Goal: Task Accomplishment & Management: Manage account settings

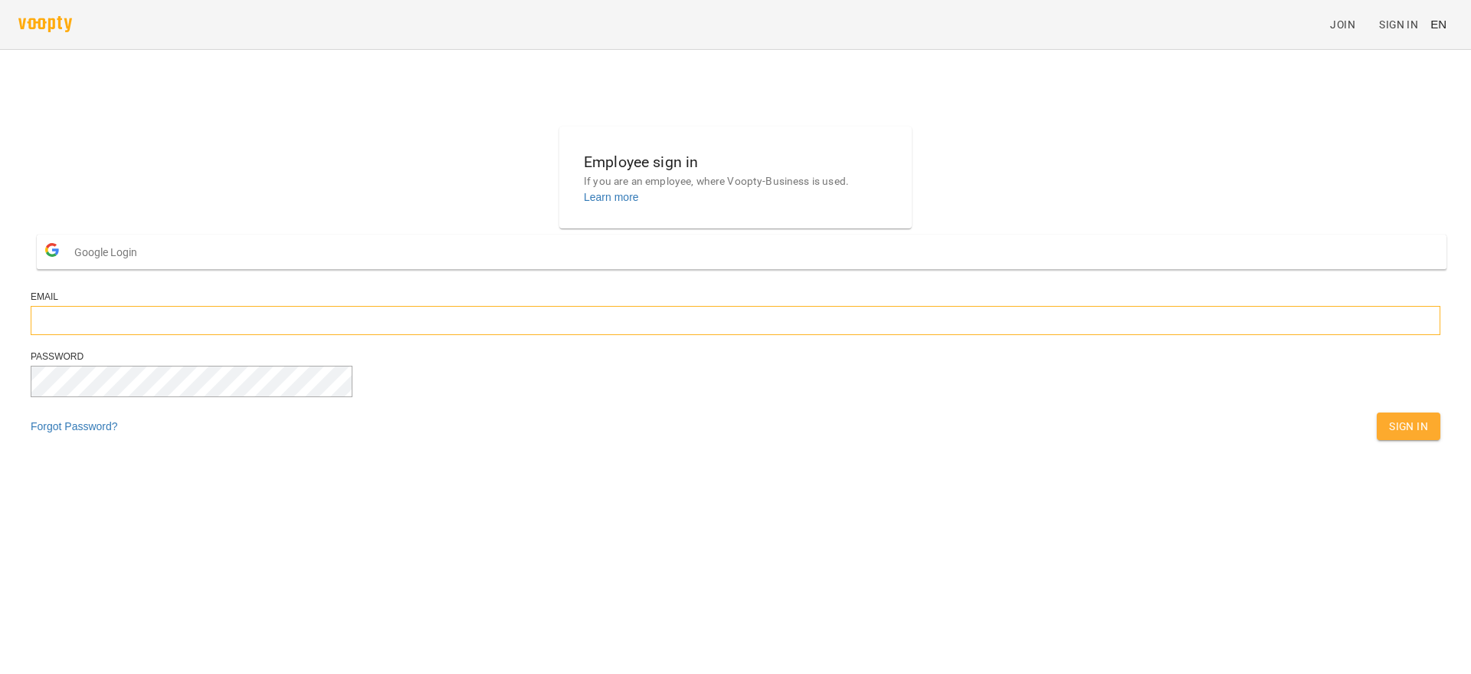
type input "**********"
click at [1377, 440] on button "Sign In" at bounding box center [1409, 426] width 64 height 28
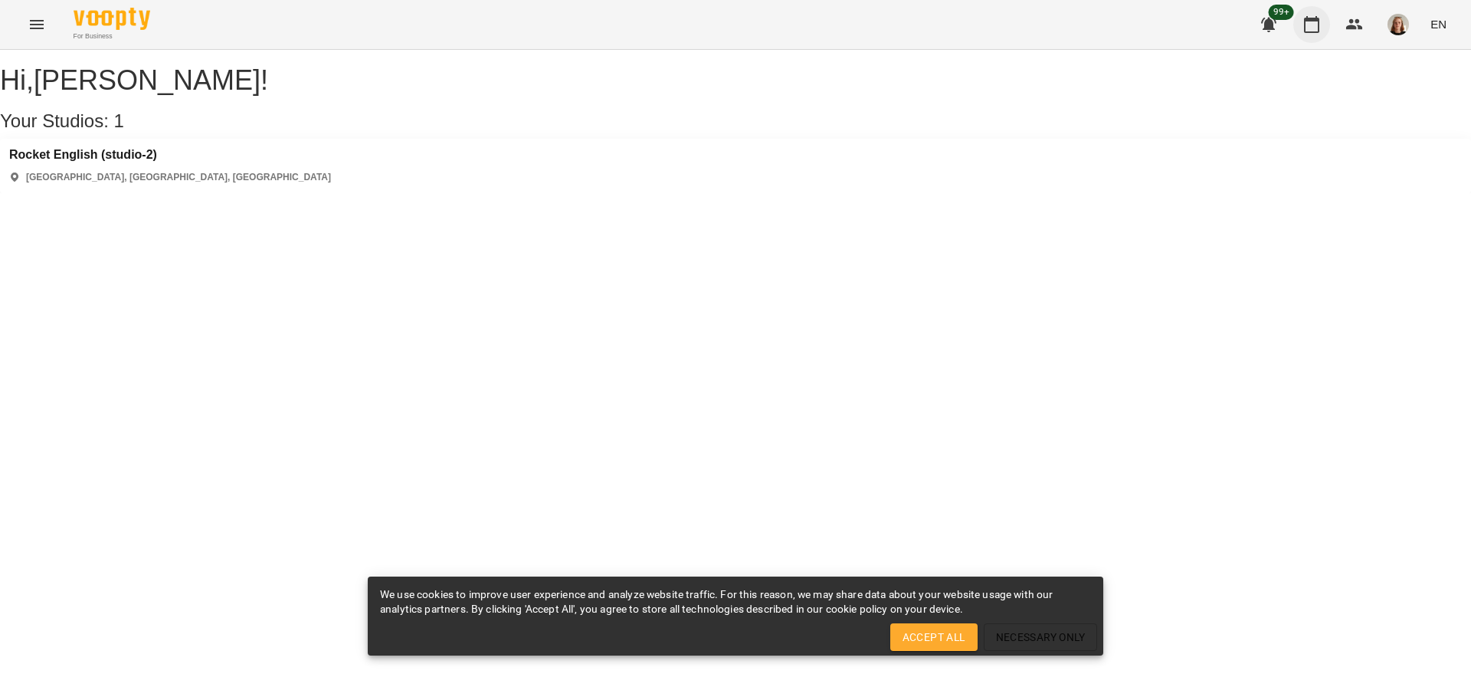
click at [1317, 18] on icon "button" at bounding box center [1311, 24] width 15 height 17
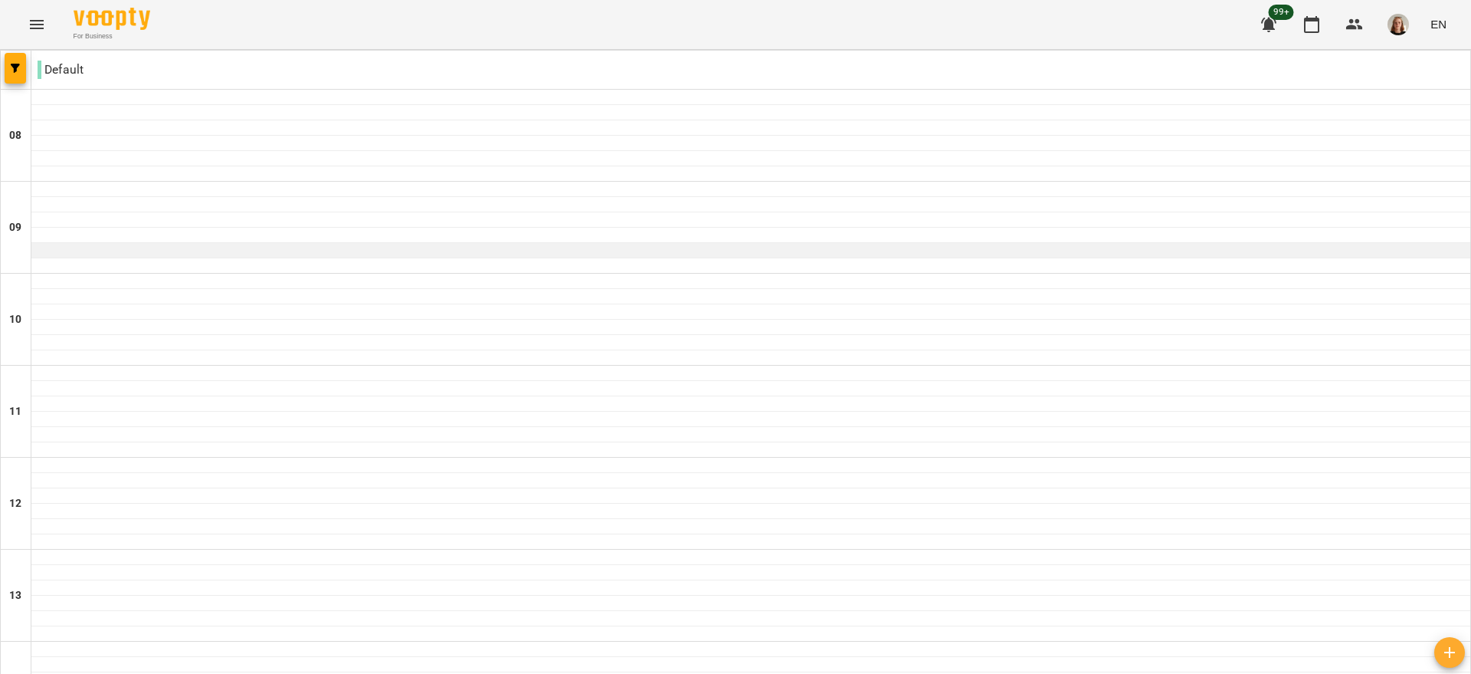
scroll to position [897, 0]
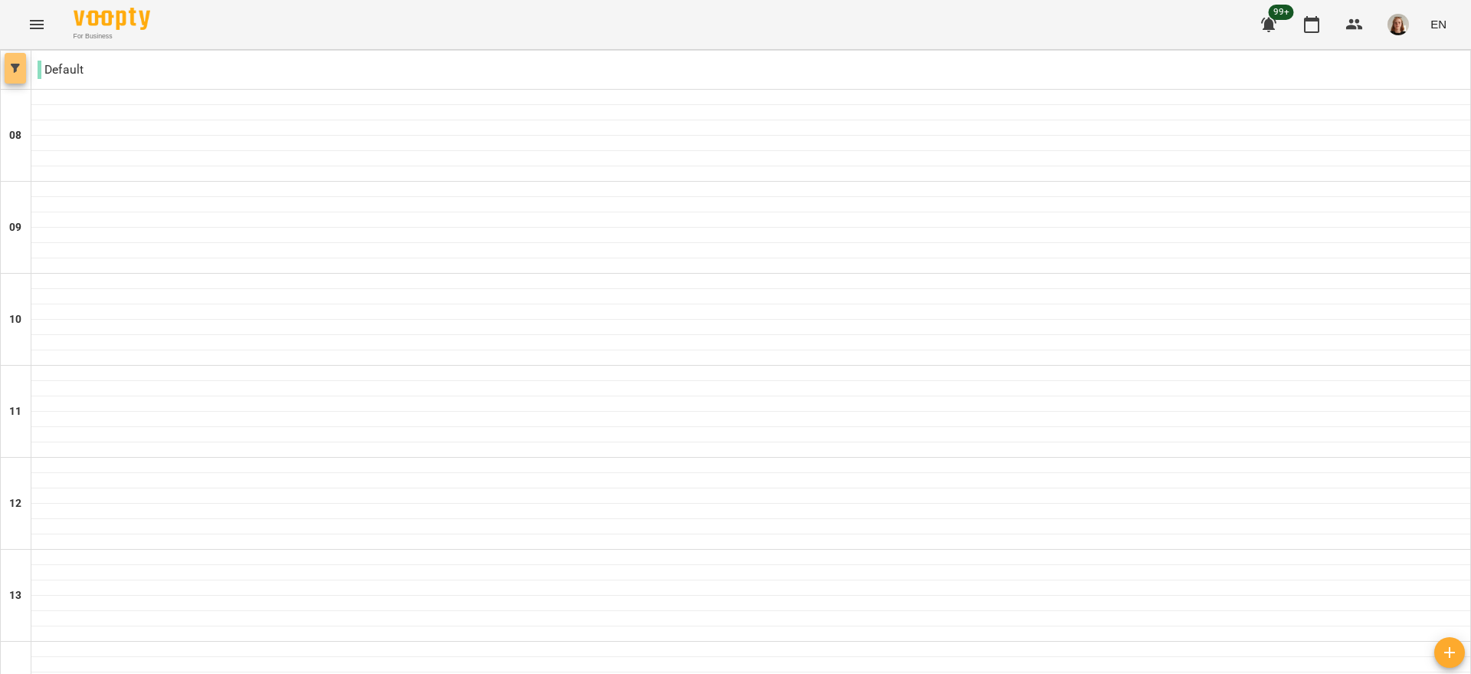
click at [14, 73] on button "button" at bounding box center [15, 68] width 21 height 31
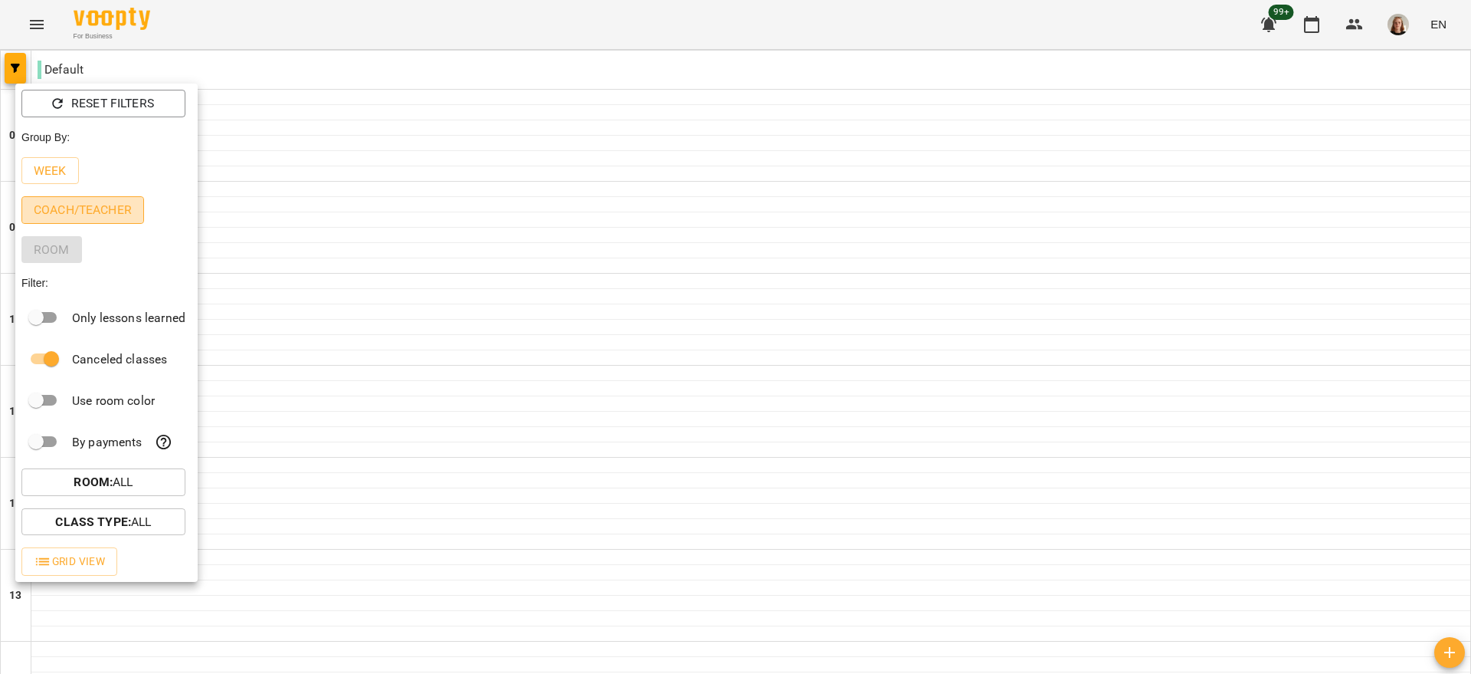
click at [57, 208] on p "Coach/Teacher" at bounding box center [83, 210] width 98 height 18
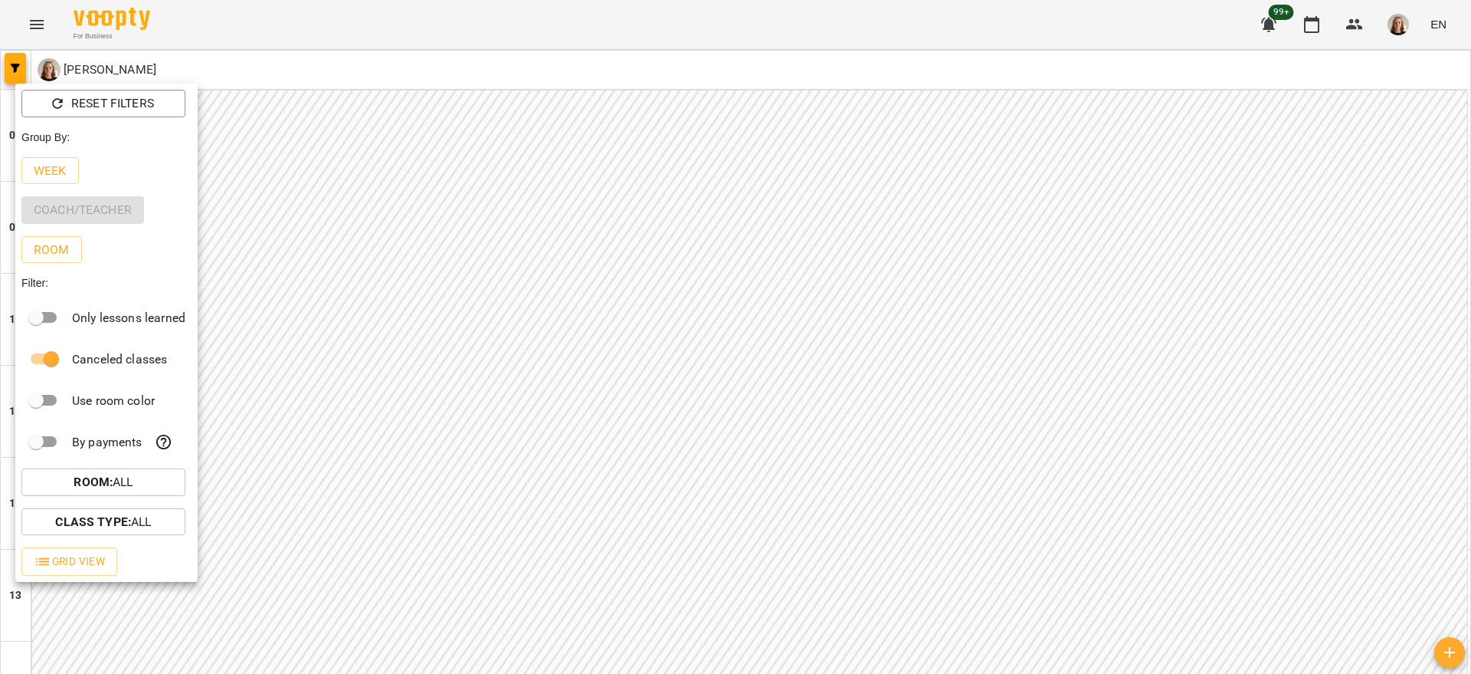
click at [1465, 114] on div at bounding box center [735, 337] width 1471 height 674
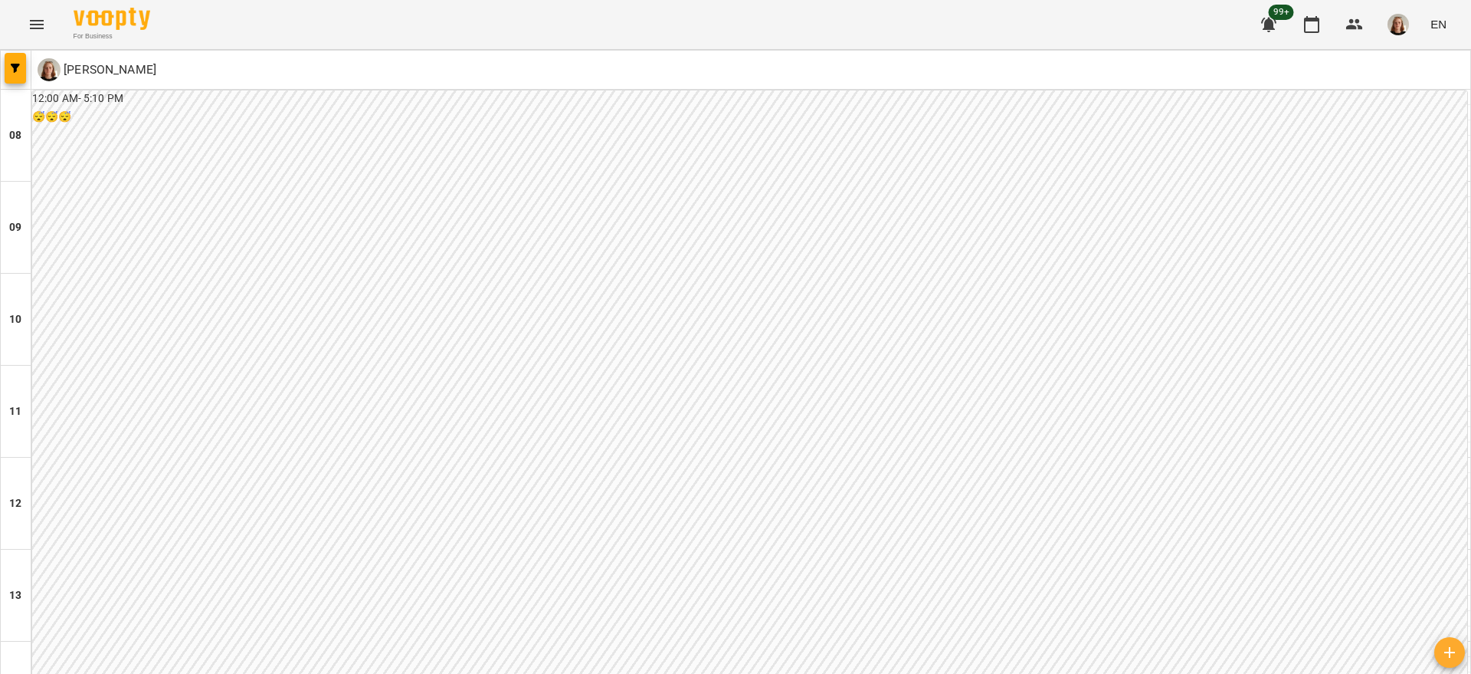
click at [1465, 114] on div "Reset Filters Group By: Week Coach/Teacher Room Filter: Only lessons learned Ca…" at bounding box center [735, 337] width 1471 height 674
click at [15, 80] on button "button" at bounding box center [15, 68] width 21 height 31
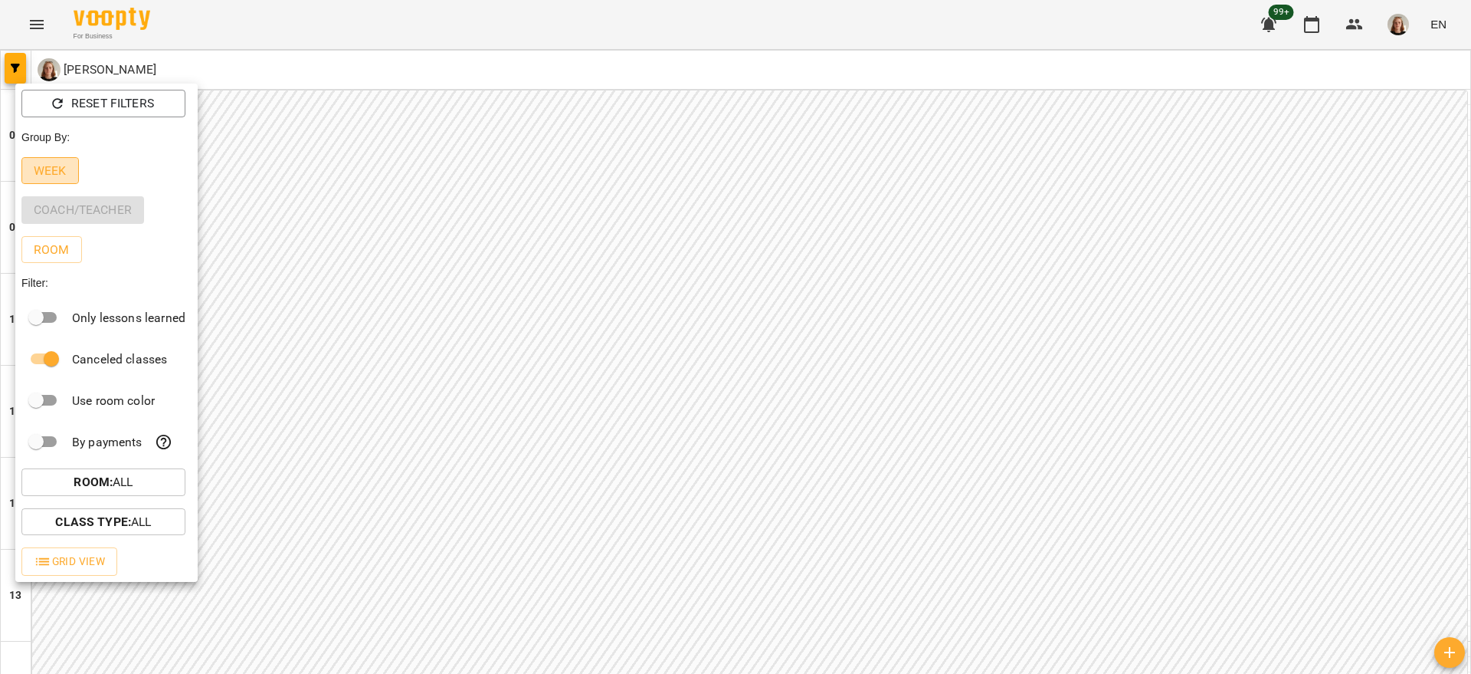
click at [48, 171] on p "Week" at bounding box center [50, 171] width 33 height 18
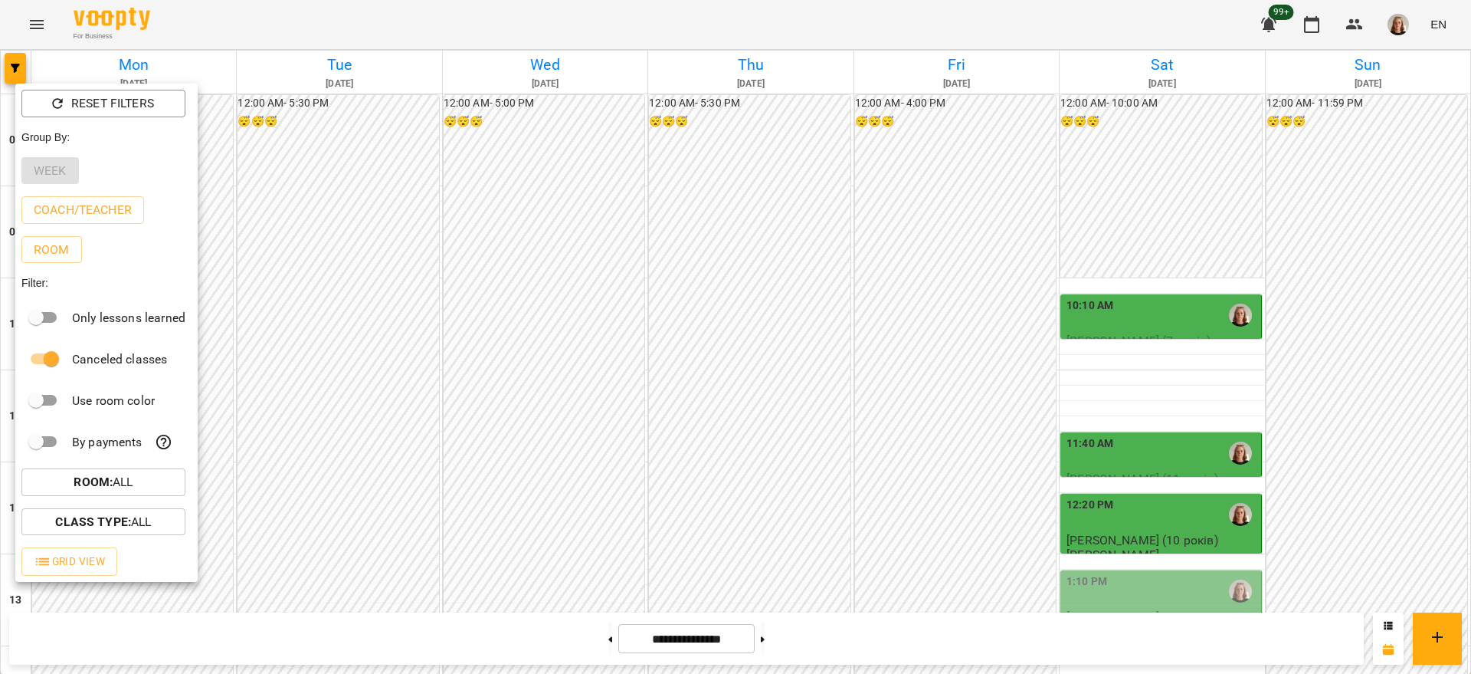
click at [1471, 144] on div at bounding box center [735, 337] width 1471 height 674
click at [1471, 144] on div "Reset Filters Group By: Week Coach/Teacher Room Filter: Only lessons learned Ca…" at bounding box center [735, 337] width 1471 height 674
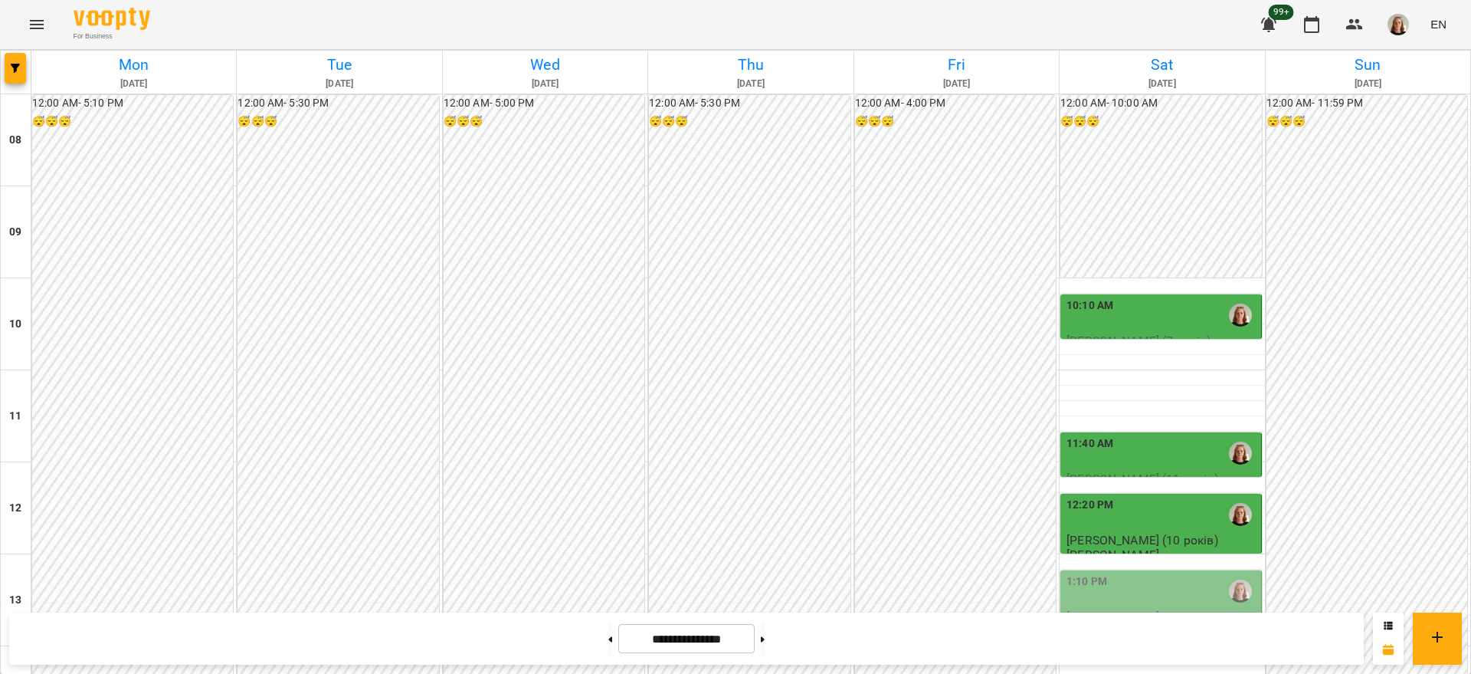
scroll to position [205, 0]
click at [1179, 573] on div "1:10 PM" at bounding box center [1162, 590] width 191 height 35
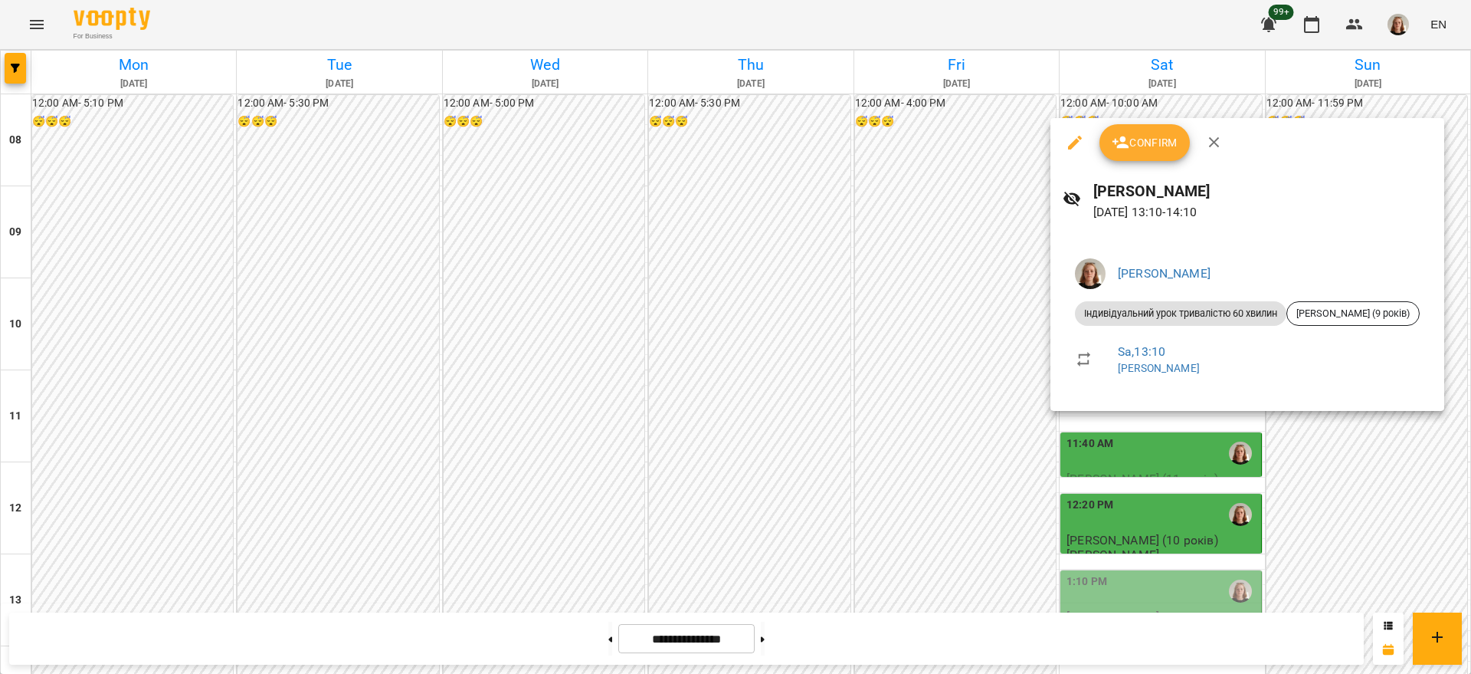
click at [1471, 347] on div at bounding box center [735, 337] width 1471 height 674
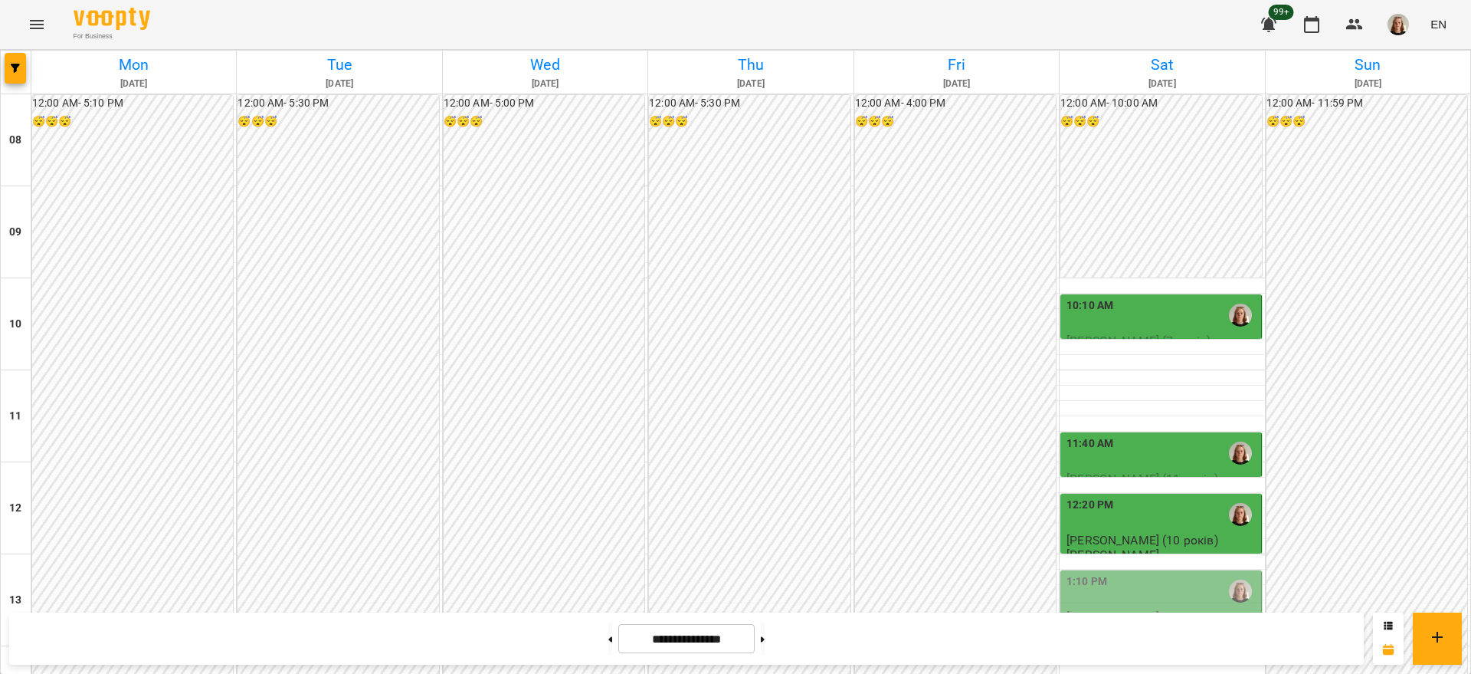
scroll to position [734, 0]
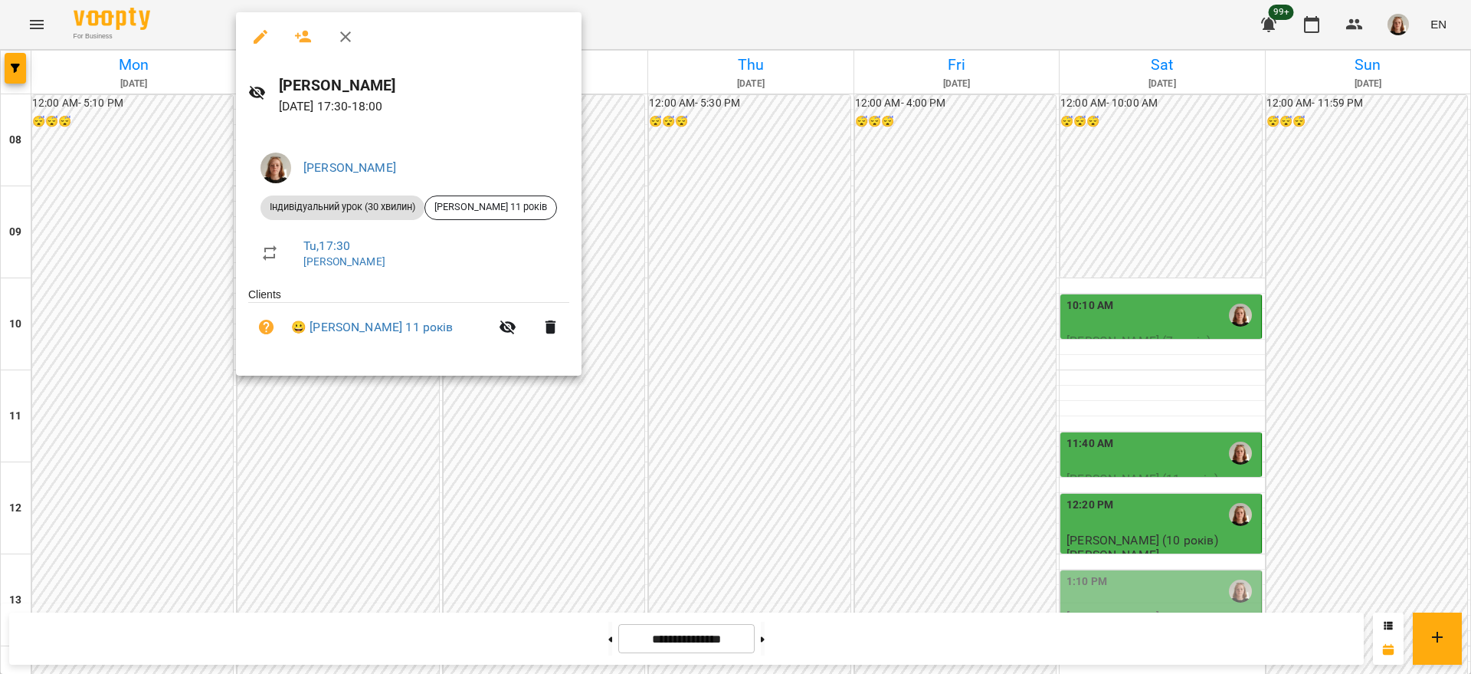
drag, startPoint x: 339, startPoint y: 34, endPoint x: 376, endPoint y: 116, distance: 90.6
click at [343, 34] on icon "button" at bounding box center [345, 37] width 18 height 18
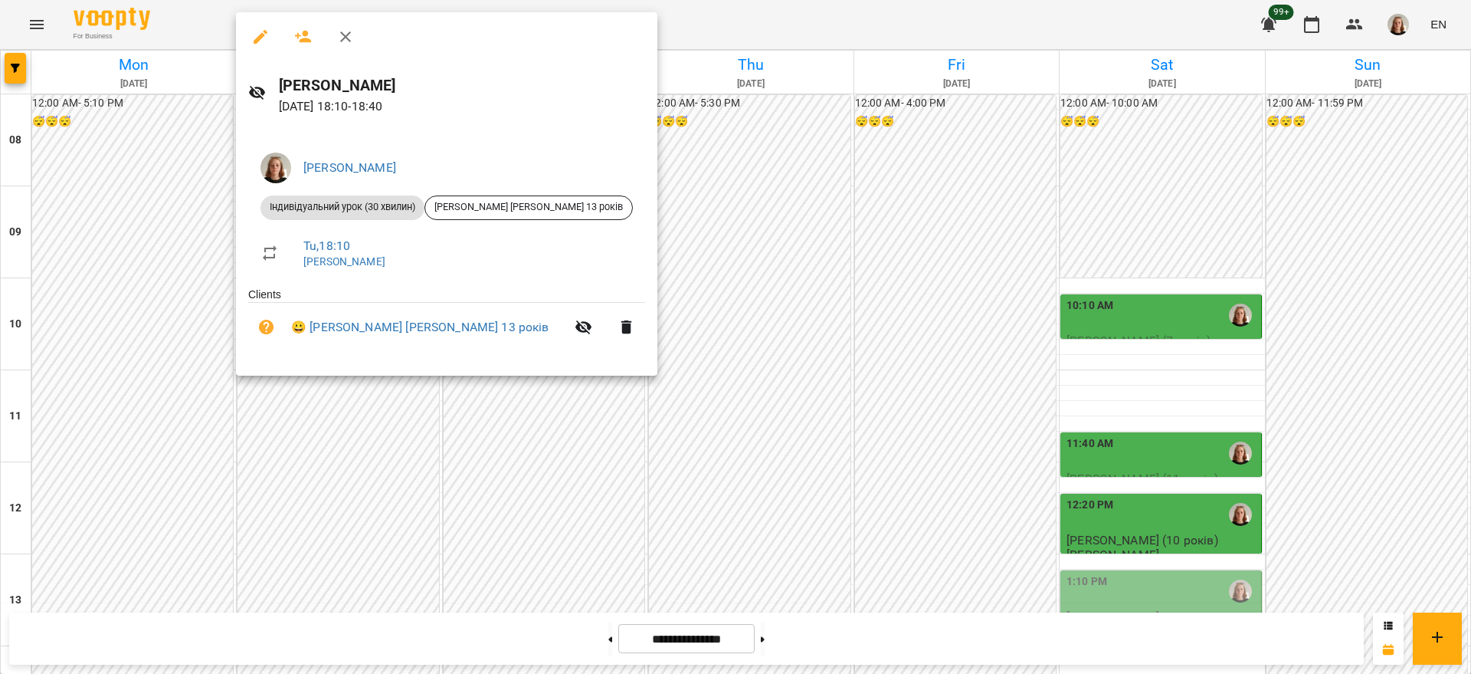
click at [350, 33] on icon "button" at bounding box center [345, 37] width 18 height 18
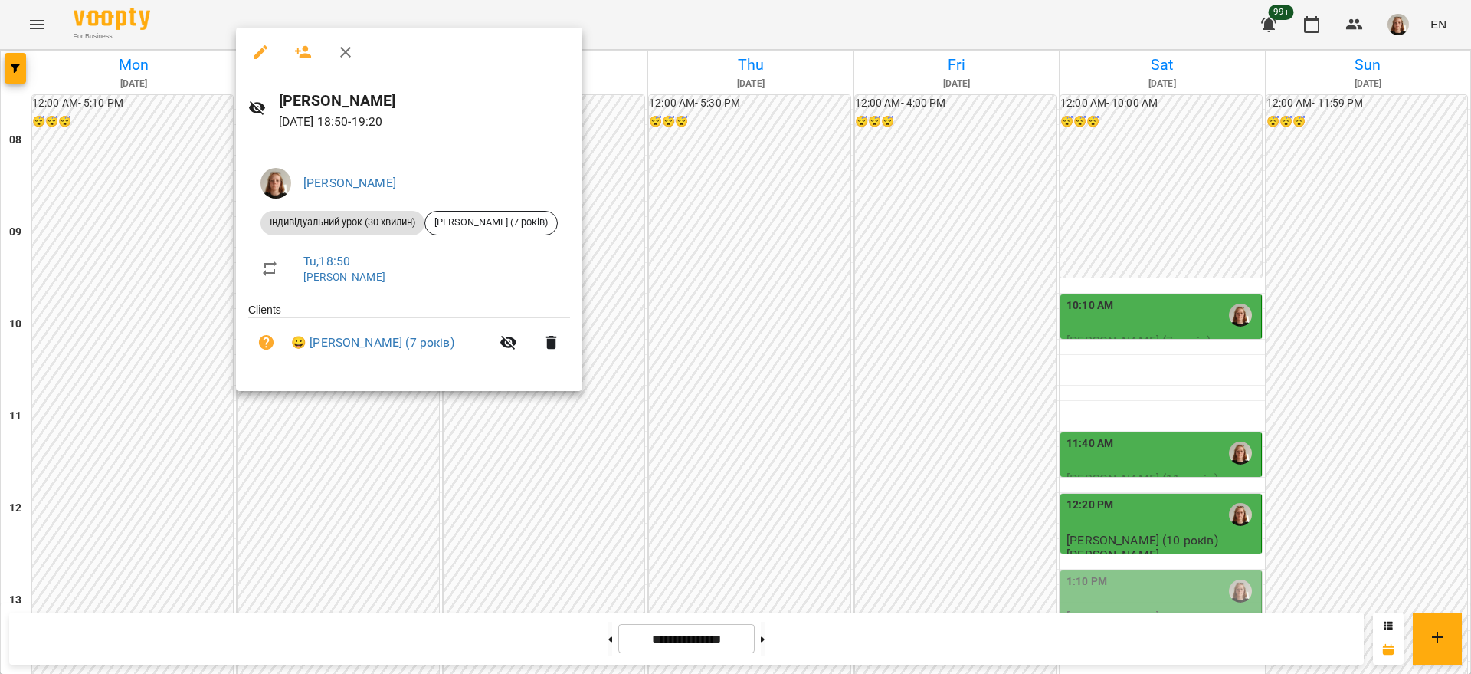
click at [766, 248] on div at bounding box center [735, 337] width 1471 height 674
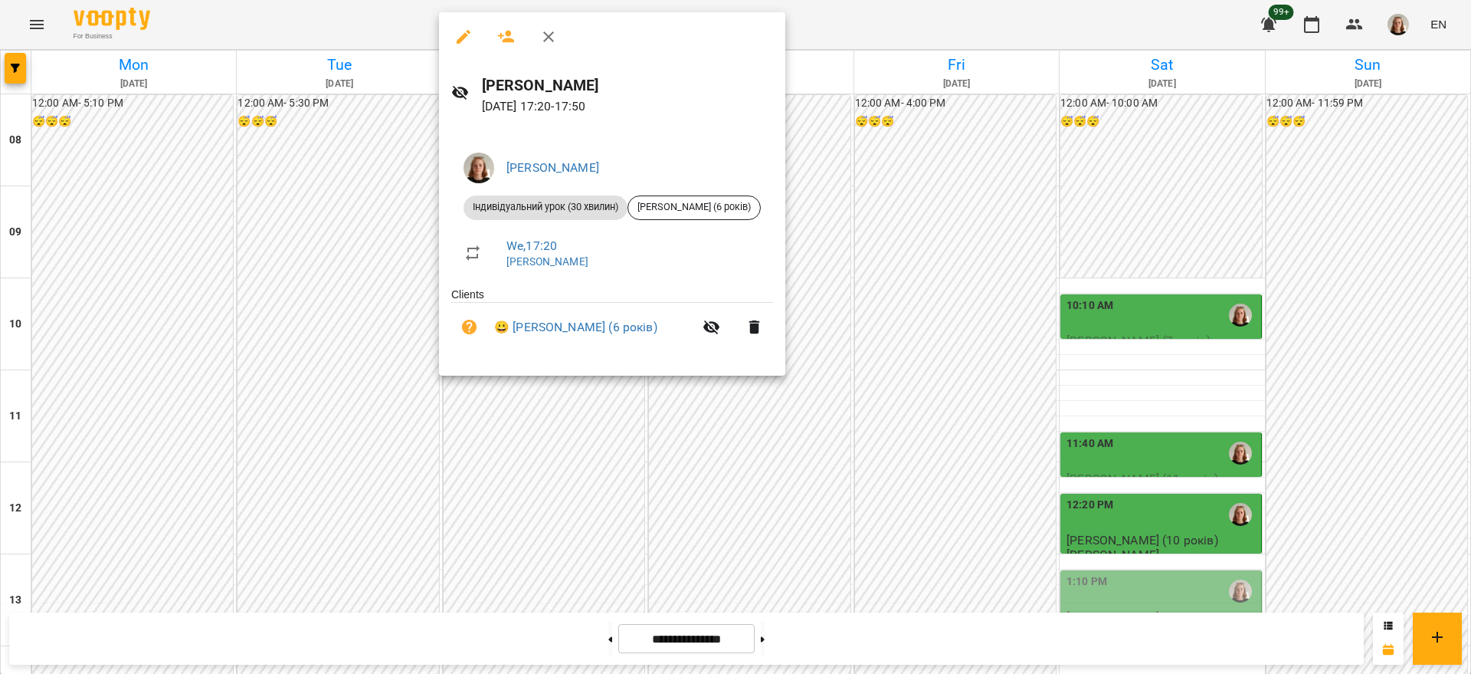
click at [555, 34] on icon "button" at bounding box center [549, 37] width 18 height 18
